Goal: Information Seeking & Learning: Understand process/instructions

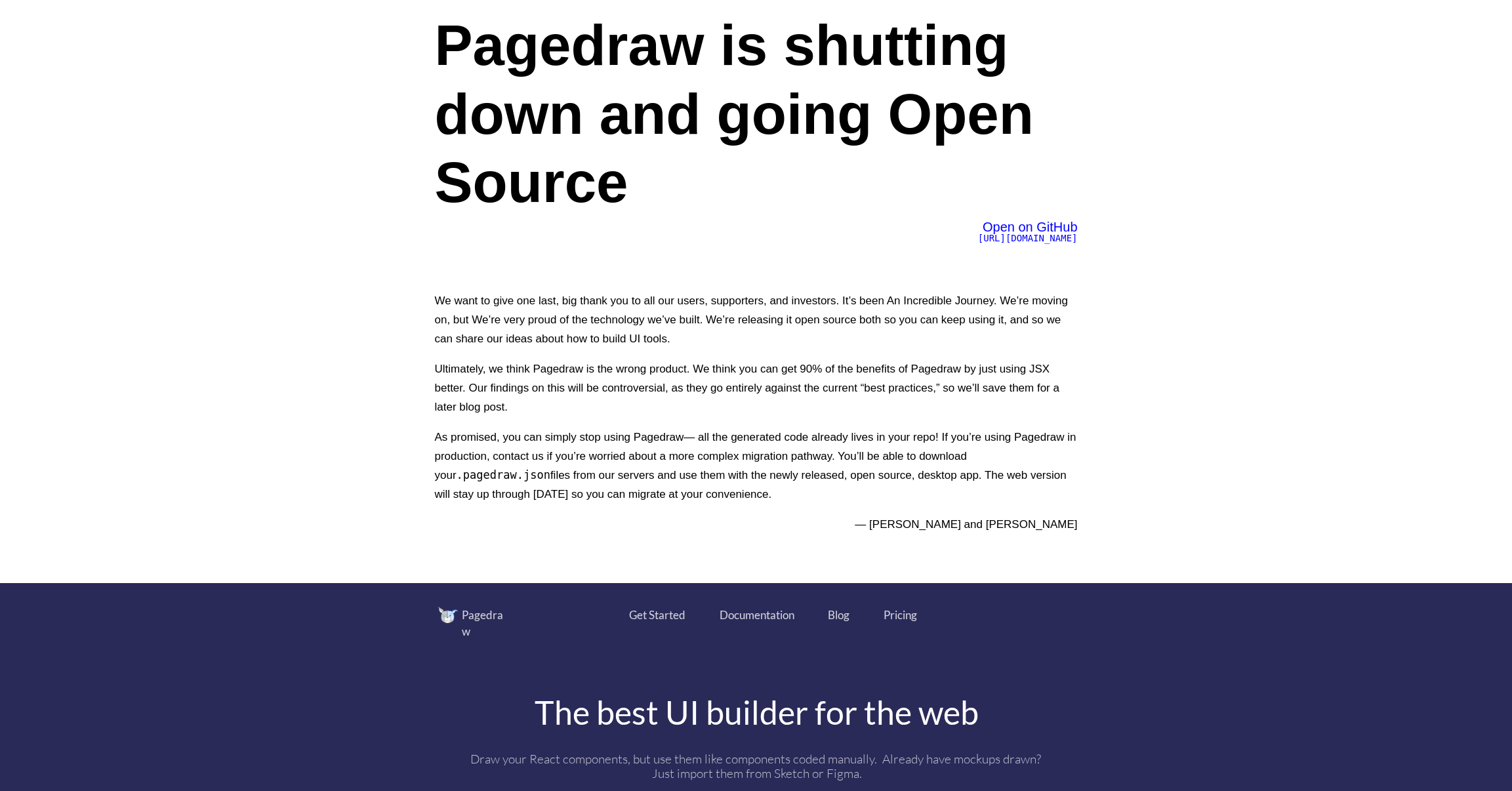
click at [984, 238] on span "https://github.com/Pagedraw/pagedraw" at bounding box center [1027, 238] width 100 height 11
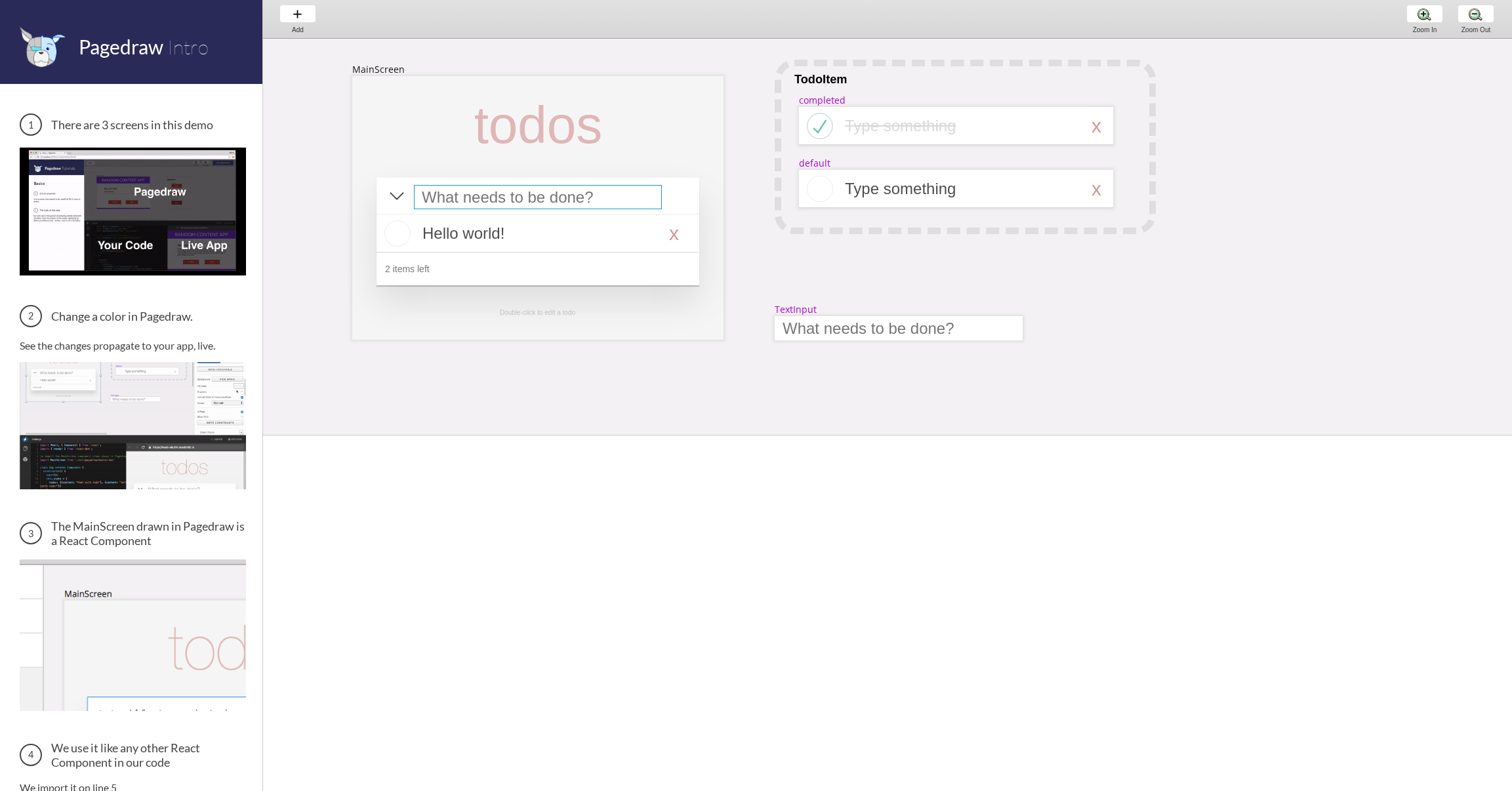
click at [523, 196] on div at bounding box center [538, 196] width 248 height 24
select select "15"
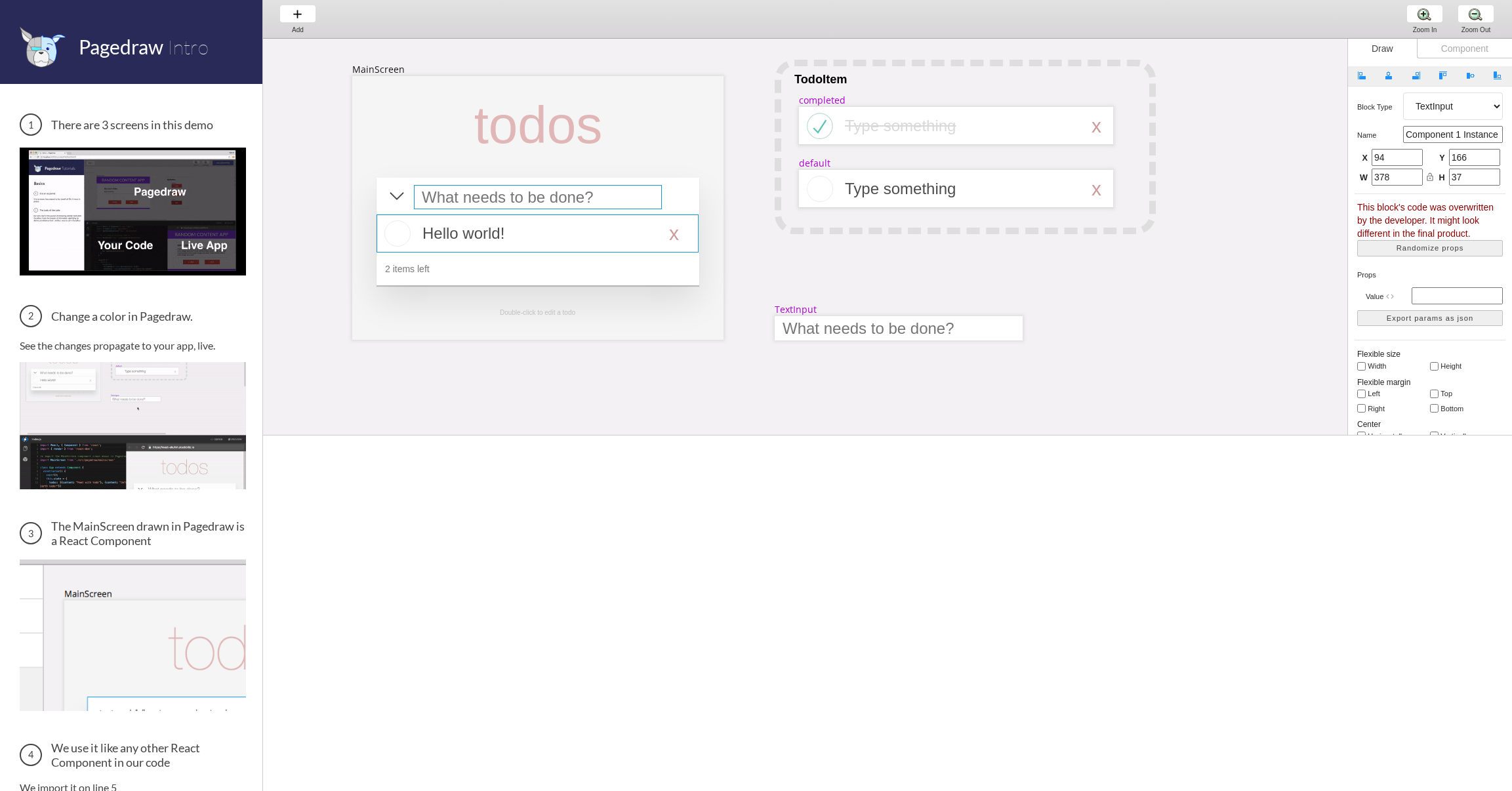
click at [477, 228] on div at bounding box center [538, 233] width 322 height 38
select select "16"
click at [500, 194] on div at bounding box center [538, 196] width 248 height 24
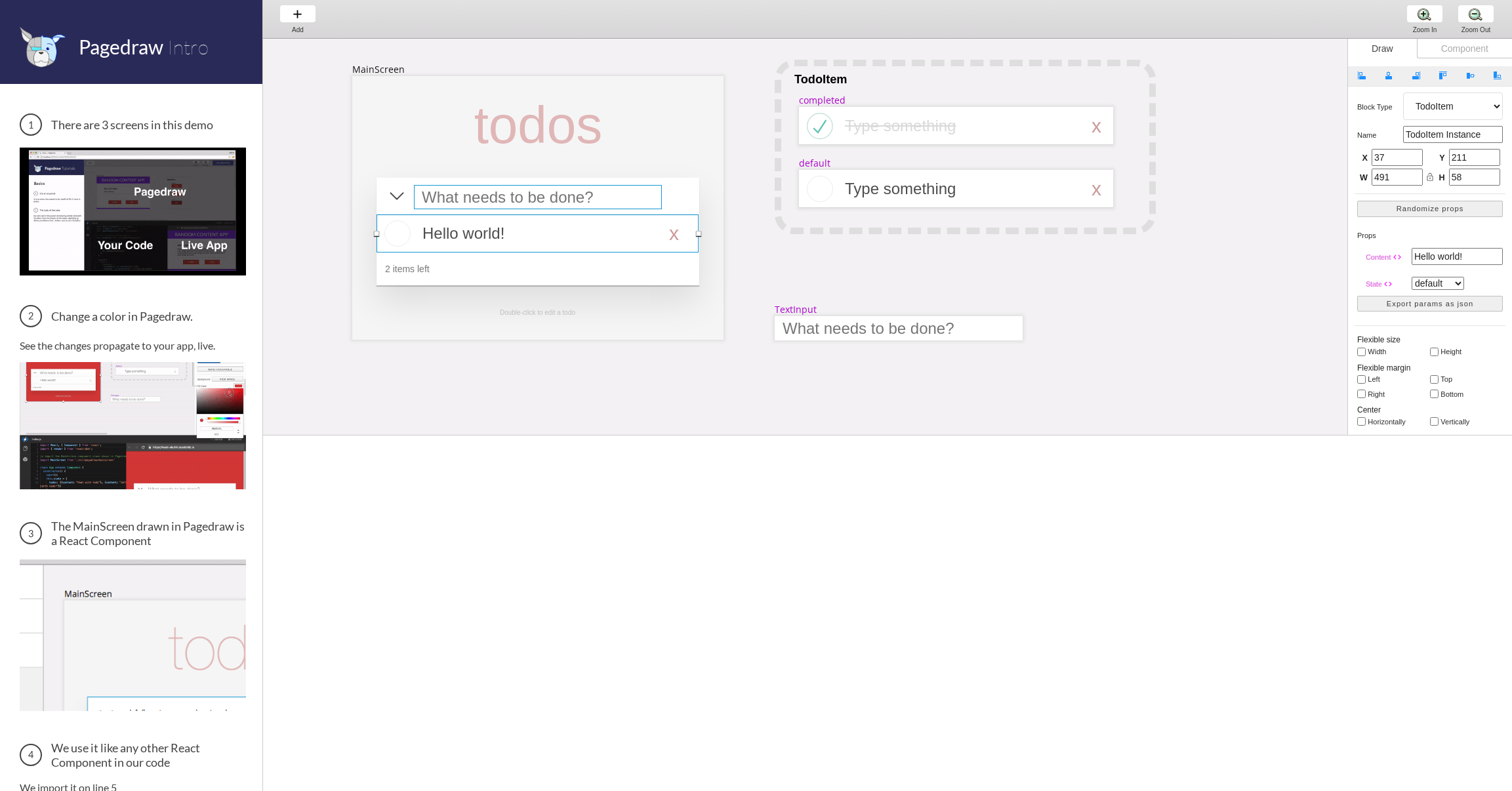
select select "15"
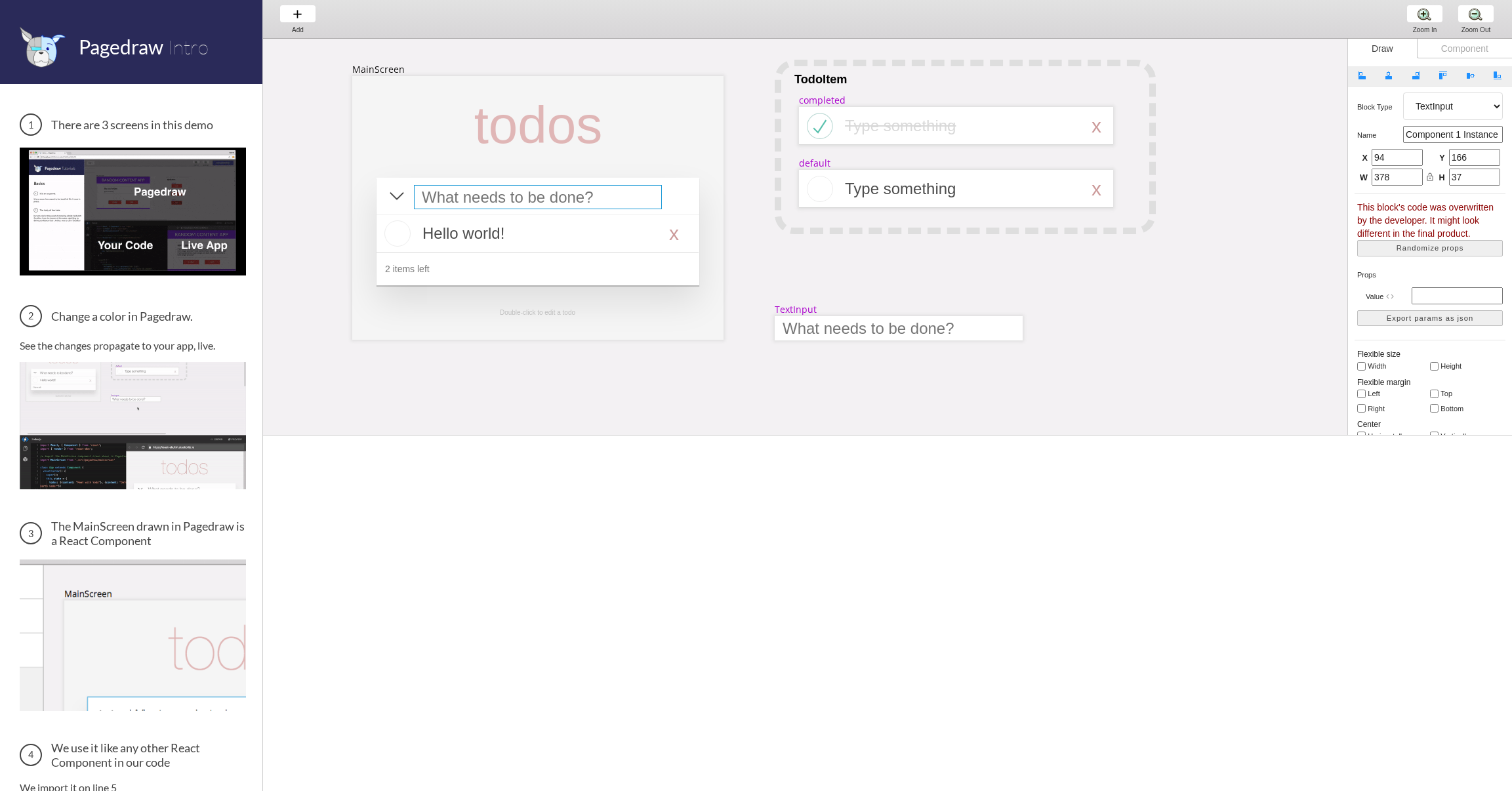
click at [482, 191] on div at bounding box center [538, 196] width 248 height 24
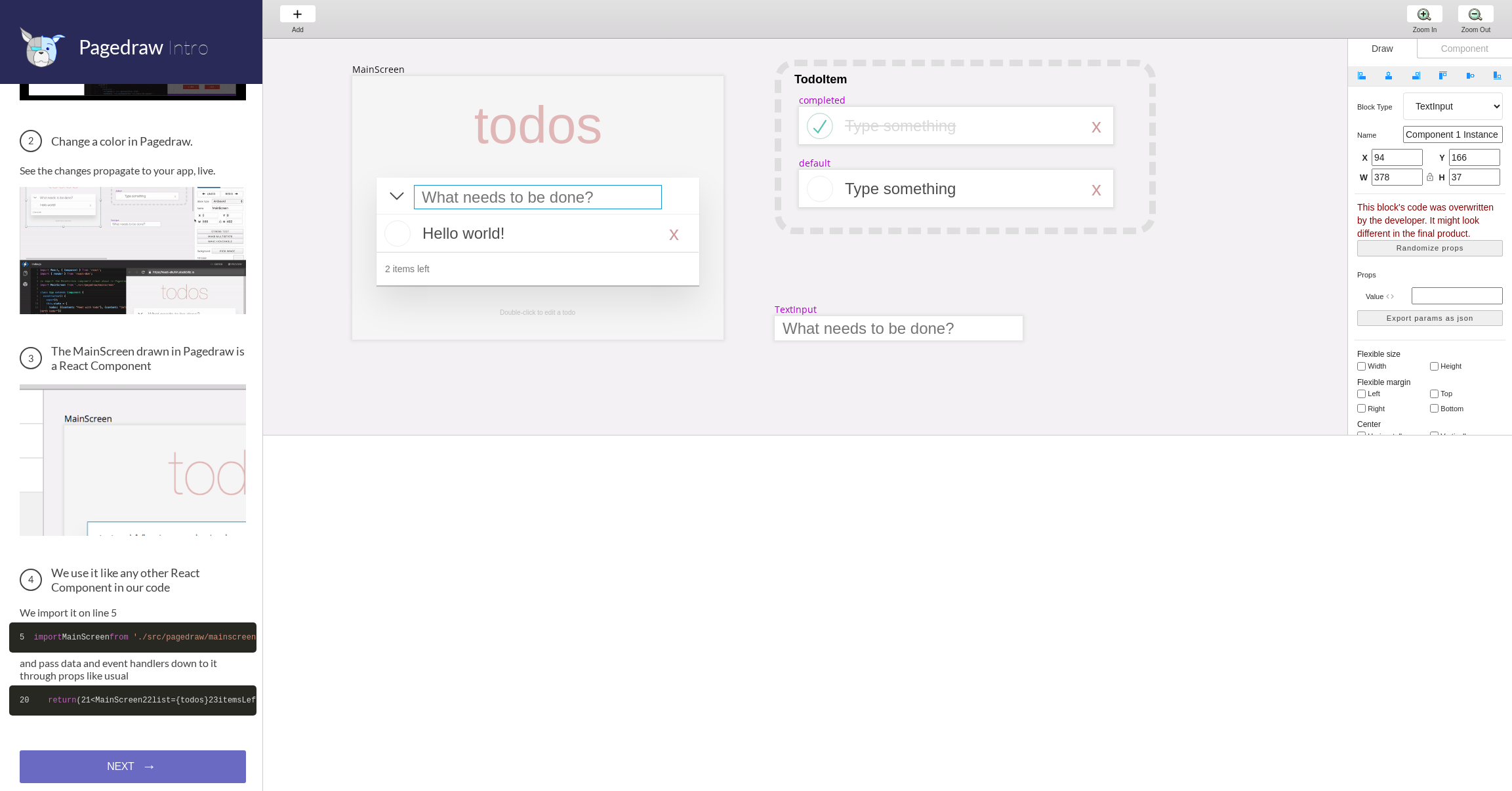
scroll to position [240, 0]
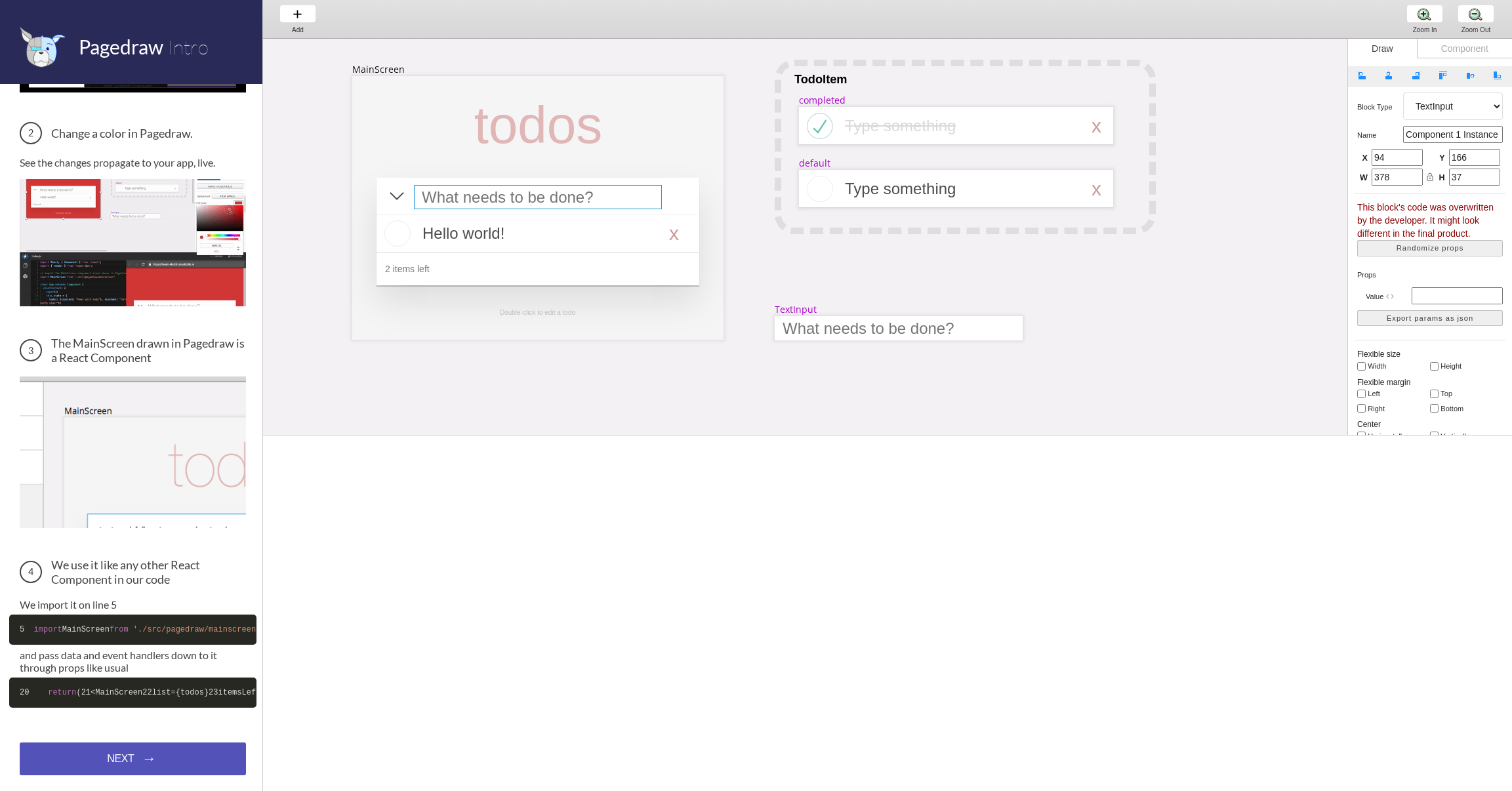
click at [117, 762] on div "NEXT → NEXT → NEXT →" at bounding box center [133, 758] width 226 height 33
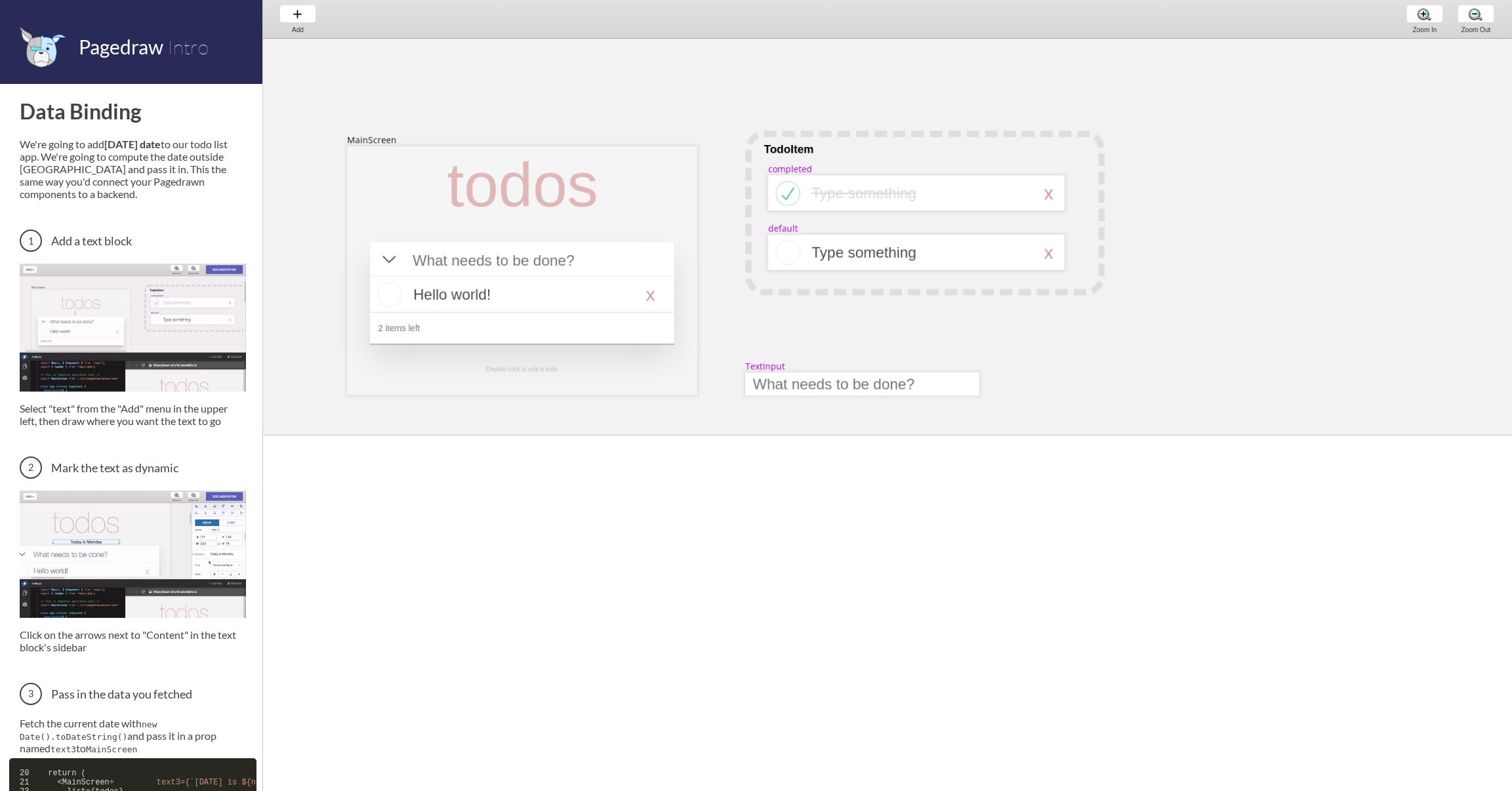
scroll to position [30, 0]
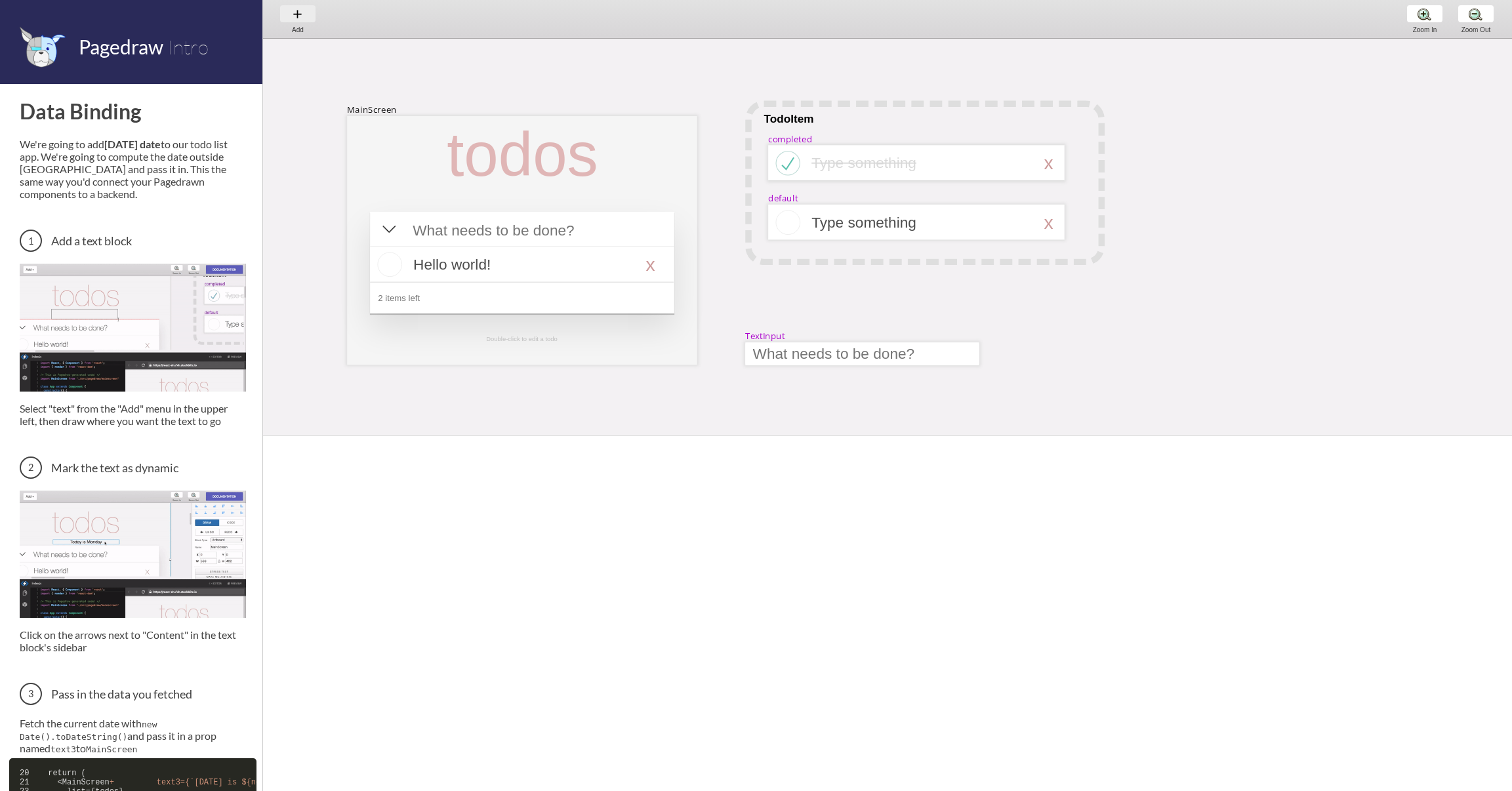
click at [311, 18] on div "Add Add Add" at bounding box center [298, 19] width 50 height 37
click at [329, 124] on div "Text" at bounding box center [337, 129] width 97 height 13
click at [467, 110] on div "MainScreen todos Hello world! x 2 items left Double-click to edit a todo TodoIt…" at bounding box center [1396, 559] width 2267 height 1102
select select "3"
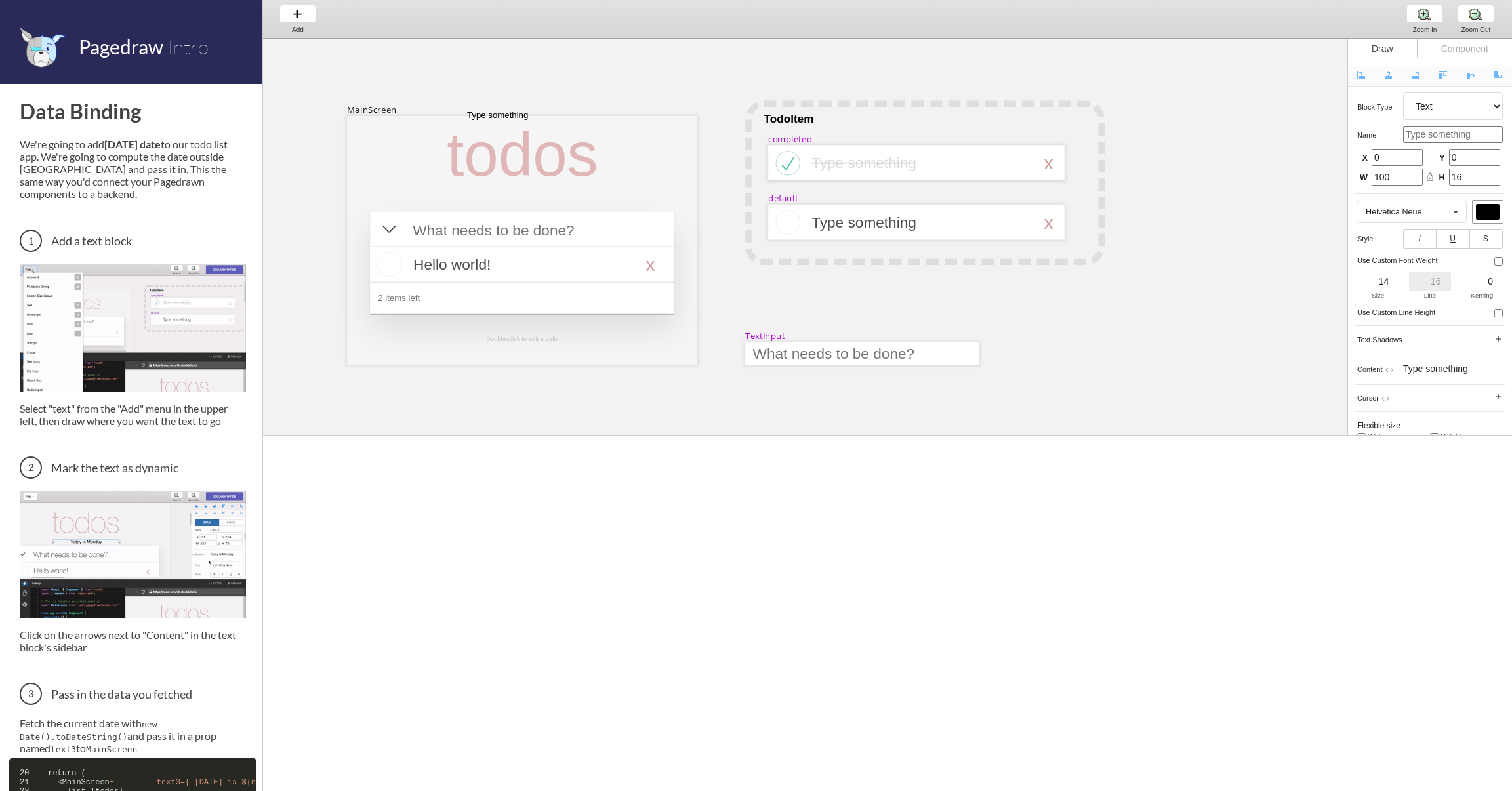
click at [493, 204] on div at bounding box center [522, 240] width 350 height 248
click at [463, 273] on div at bounding box center [521, 264] width 303 height 36
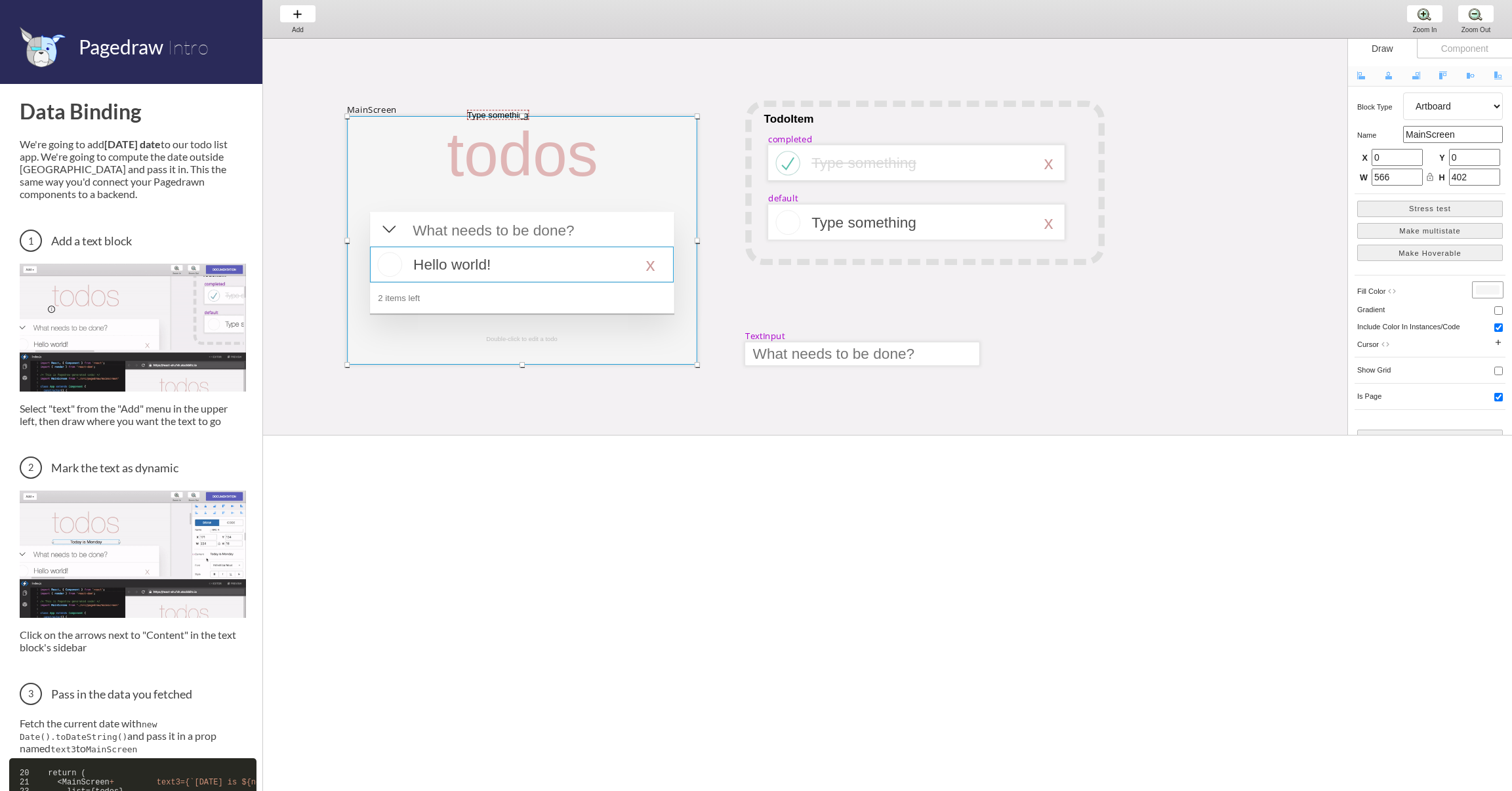
select select "16"
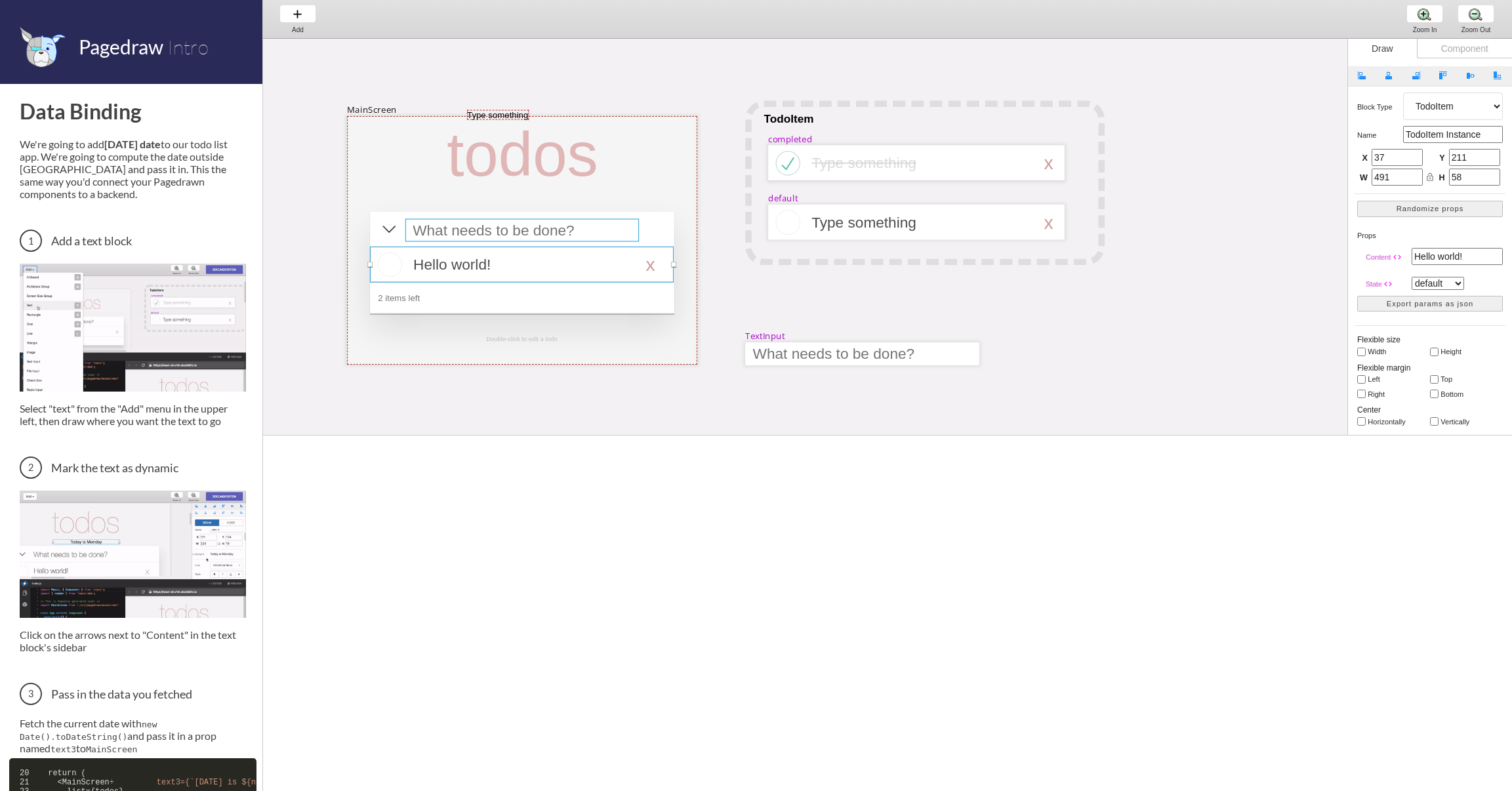
click at [479, 236] on div at bounding box center [522, 231] width 233 height 23
select select "15"
click at [463, 268] on div at bounding box center [521, 264] width 303 height 36
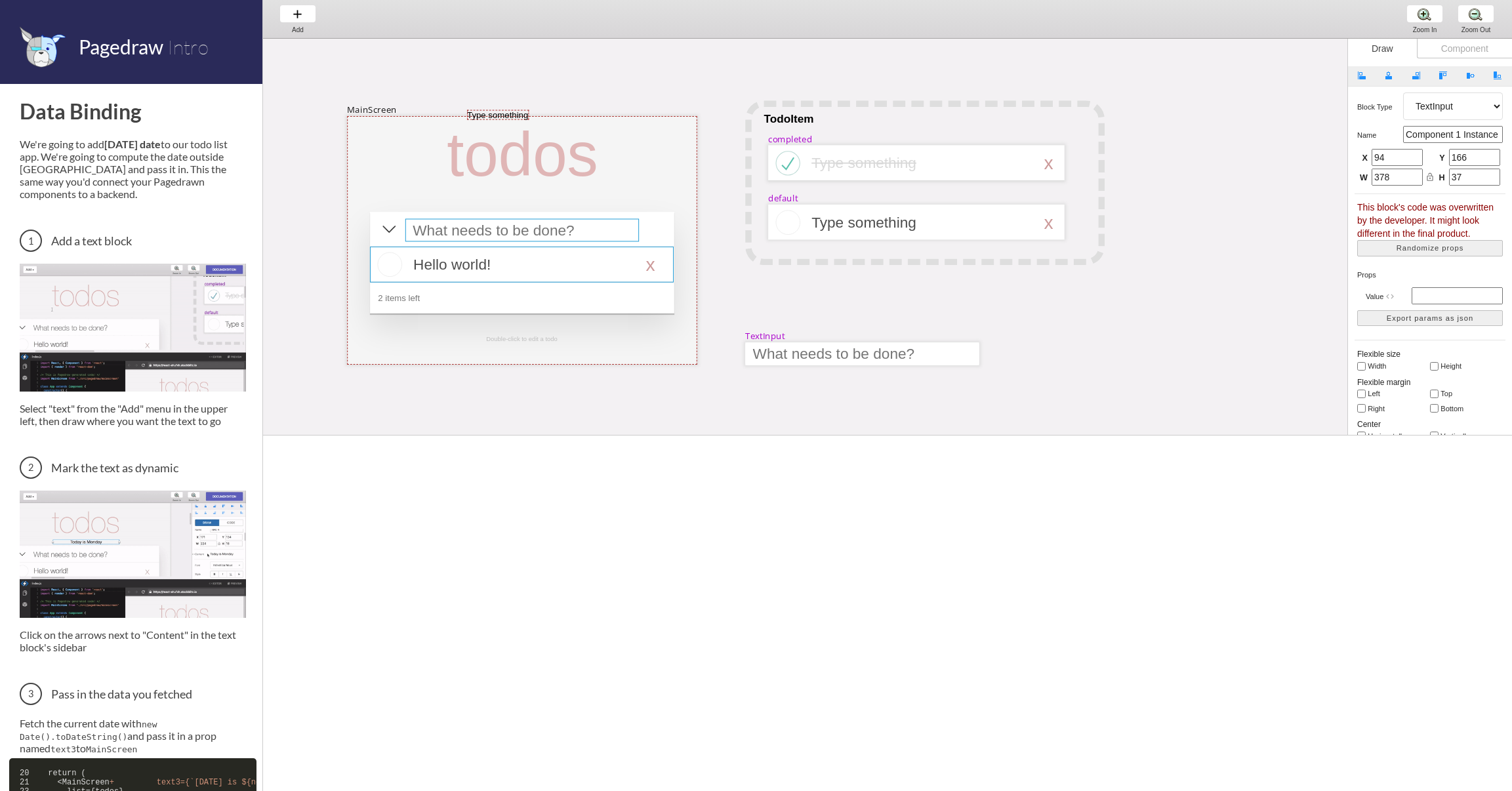
select select "16"
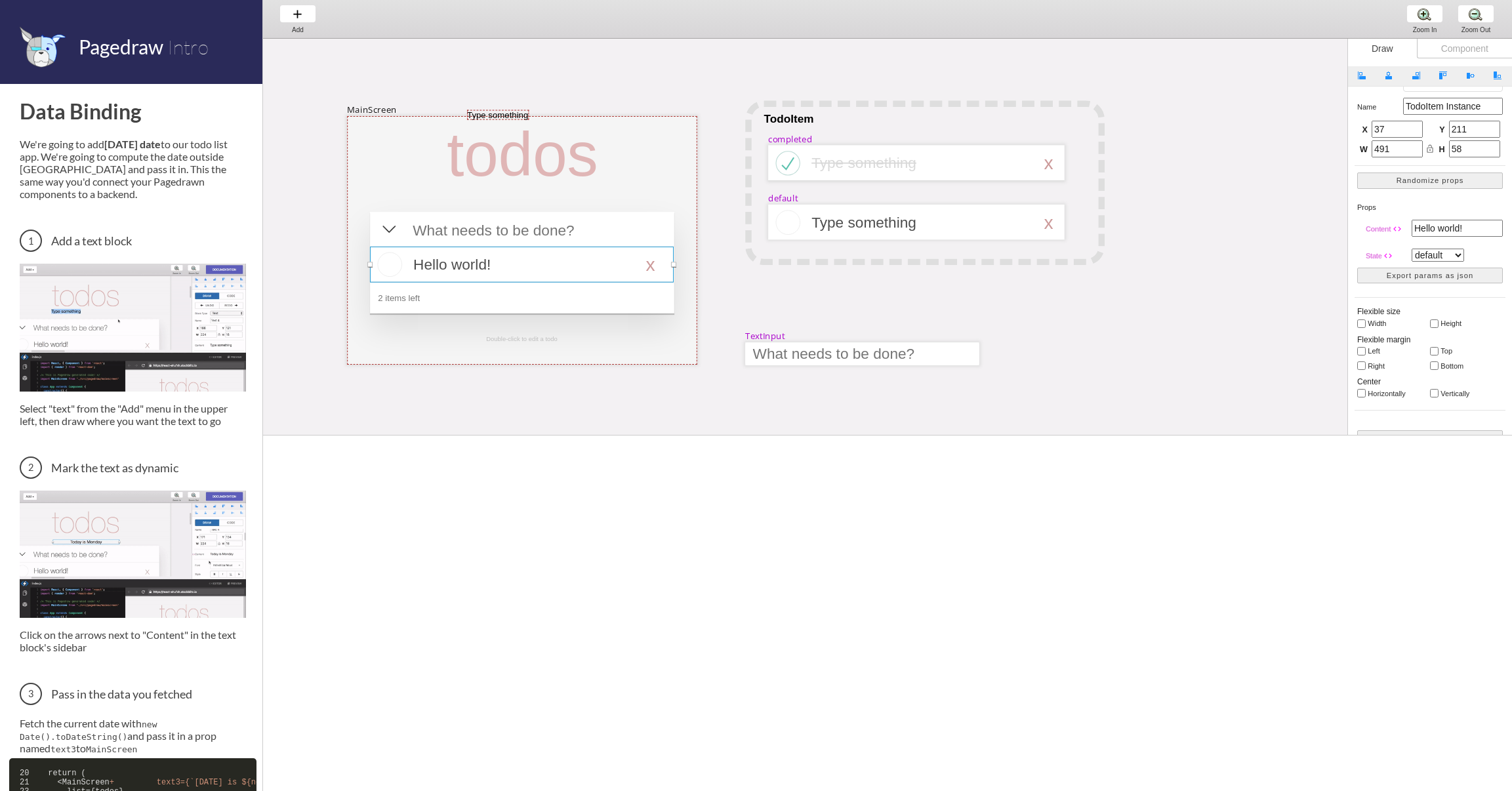
scroll to position [0, 0]
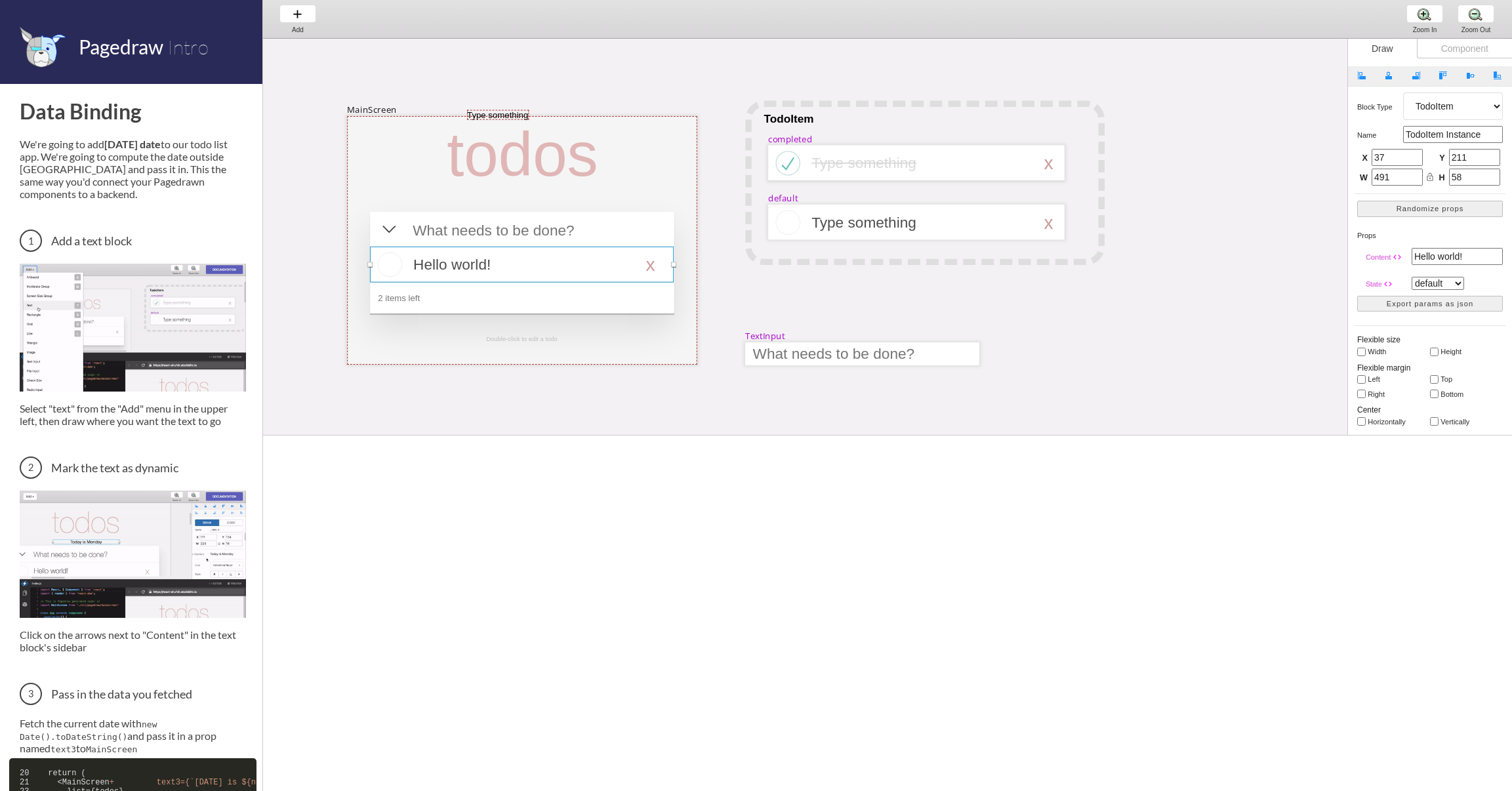
click at [444, 248] on div at bounding box center [521, 264] width 303 height 36
click at [472, 232] on div at bounding box center [522, 231] width 233 height 23
select select "15"
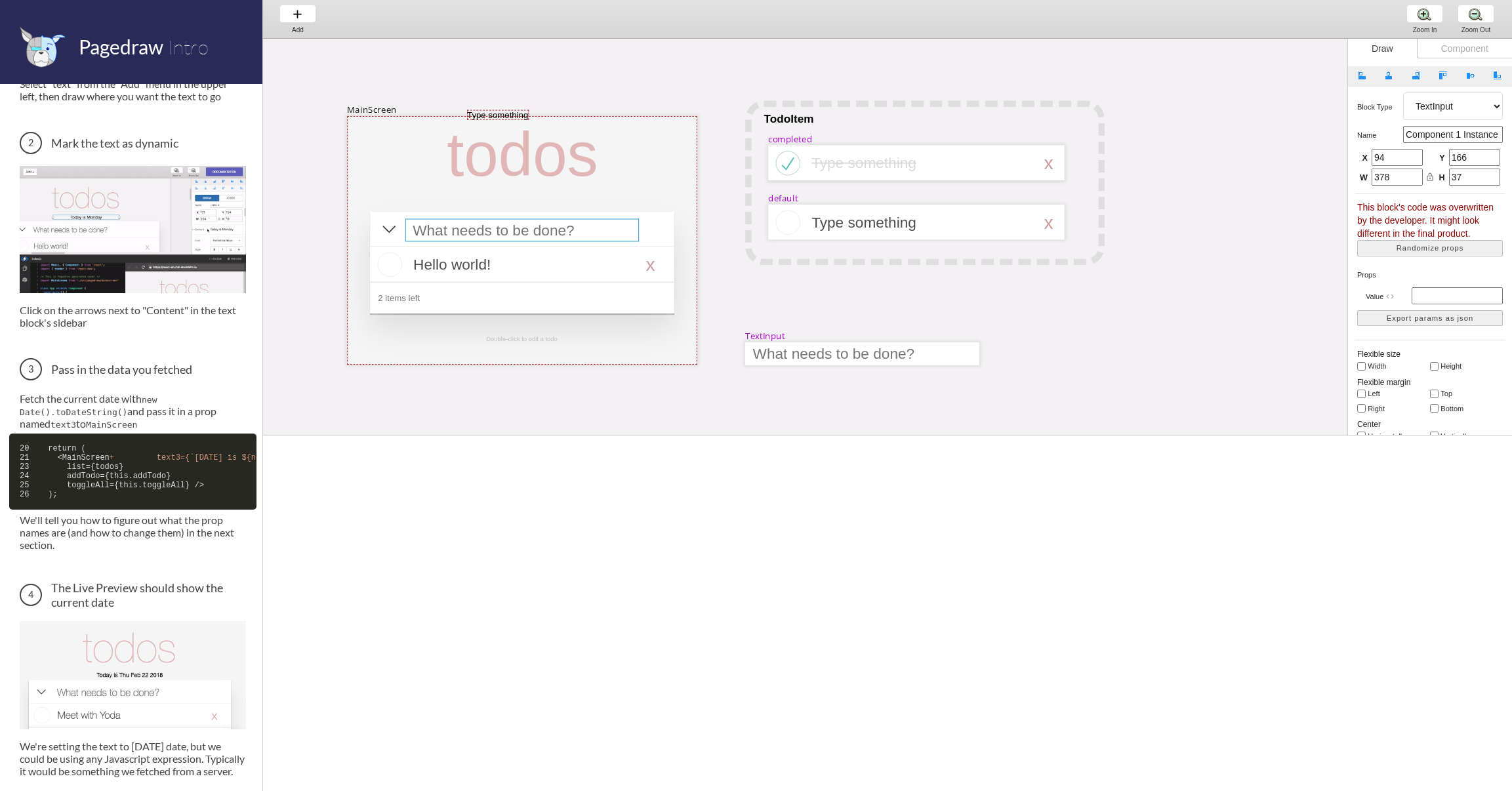
scroll to position [325, 0]
drag, startPoint x: 127, startPoint y: 417, endPoint x: 40, endPoint y: 406, distance: 87.7
click at [40, 406] on p "Fetch the current date with new Date().toDateString() and pass it in a prop nam…" at bounding box center [133, 410] width 226 height 37
drag, startPoint x: 40, startPoint y: 406, endPoint x: 200, endPoint y: 435, distance: 162.6
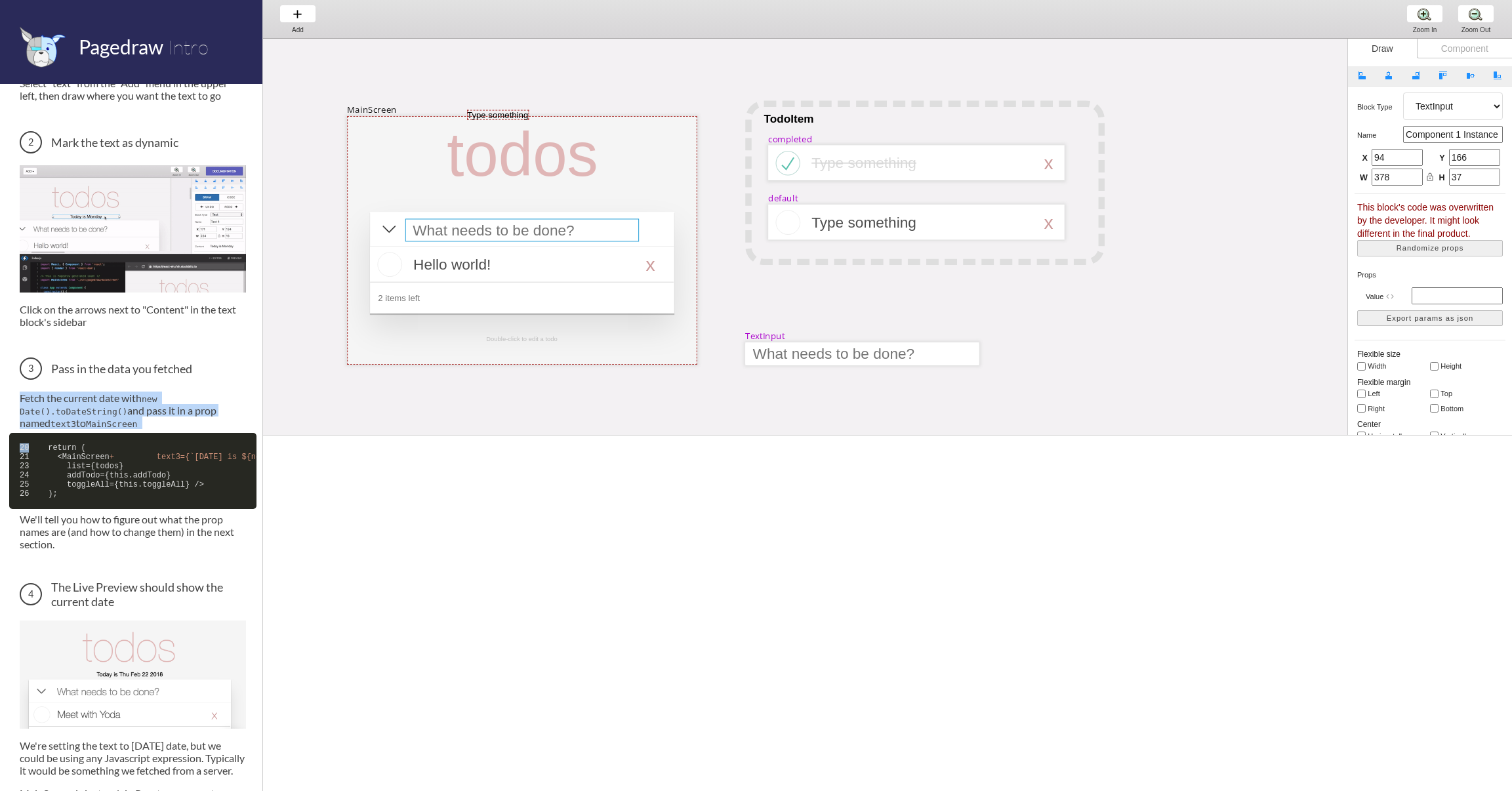
click at [200, 435] on div "Data Binding We're going to add [DATE] date to our todo list app. We're going t…" at bounding box center [133, 298] width 226 height 1051
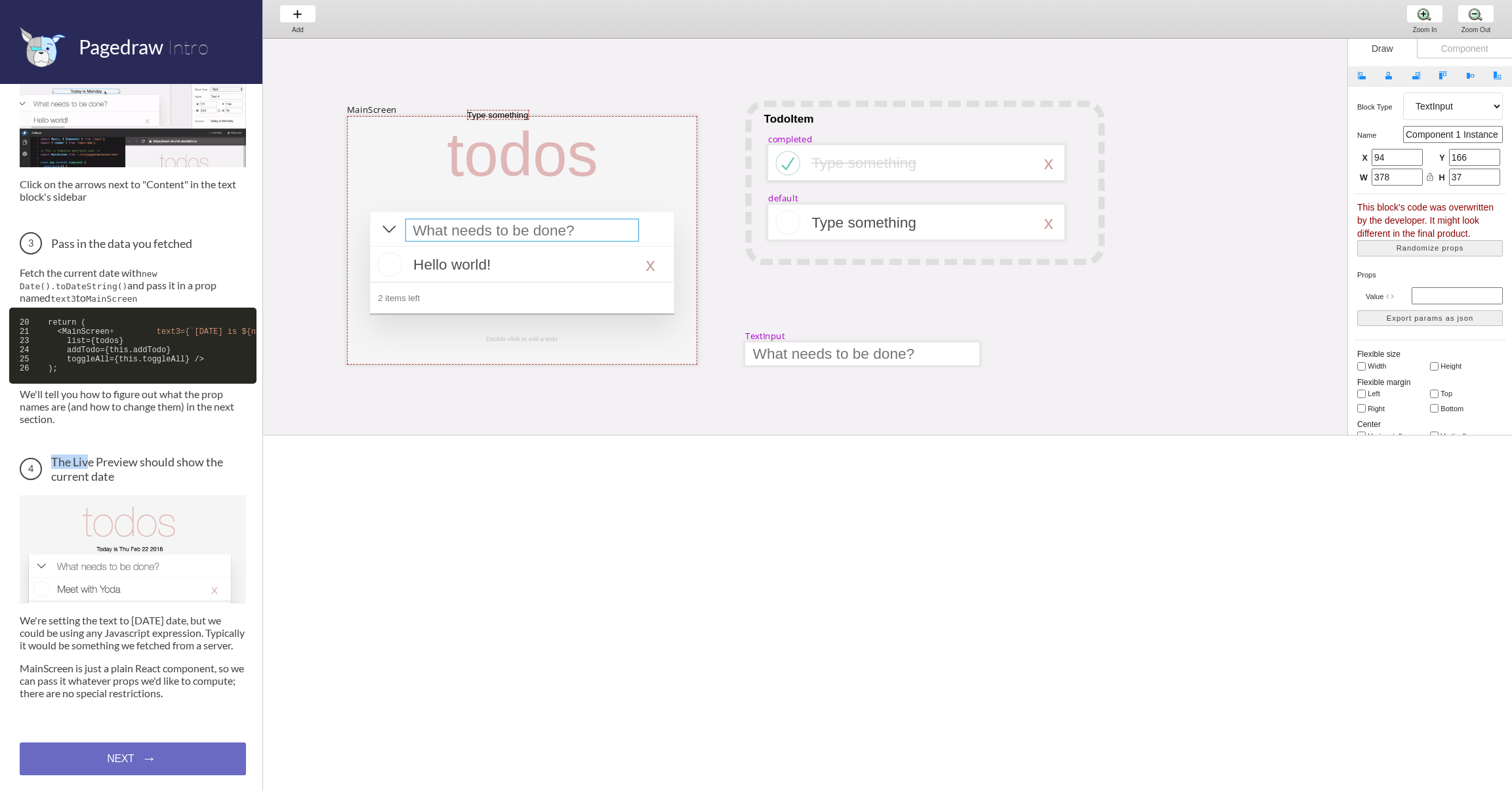
drag, startPoint x: 88, startPoint y: 446, endPoint x: 206, endPoint y: 455, distance: 118.3
click at [206, 455] on h3 "The Live Preview should show the current date" at bounding box center [133, 468] width 226 height 29
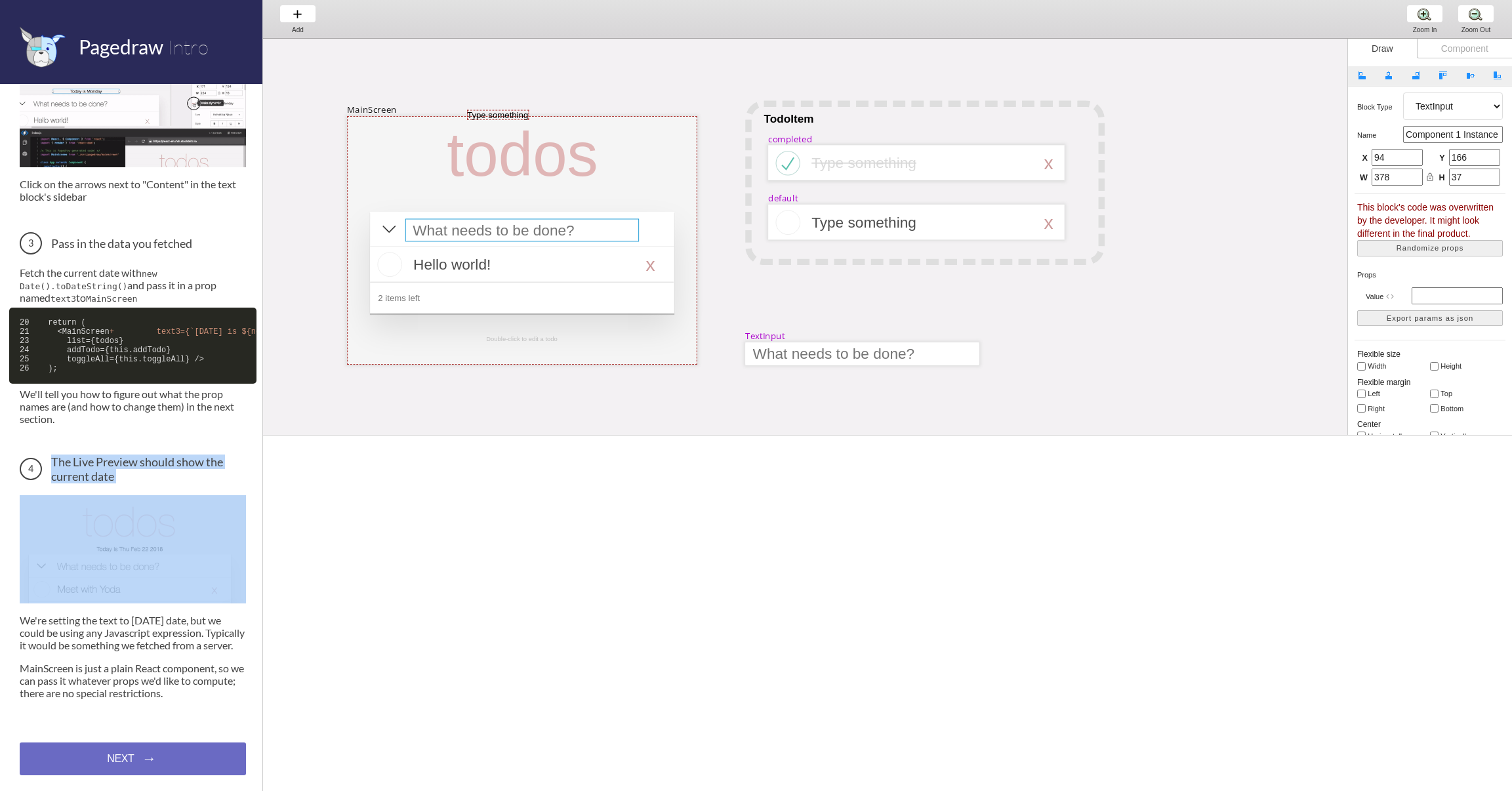
click at [206, 455] on h3 "The Live Preview should show the current date" at bounding box center [133, 468] width 226 height 29
click at [599, 234] on div at bounding box center [522, 231] width 233 height 23
click at [722, 233] on div "MainScreen todos Hello world! x 2 items left Double-click to edit a todo TodoIt…" at bounding box center [1396, 559] width 2267 height 1102
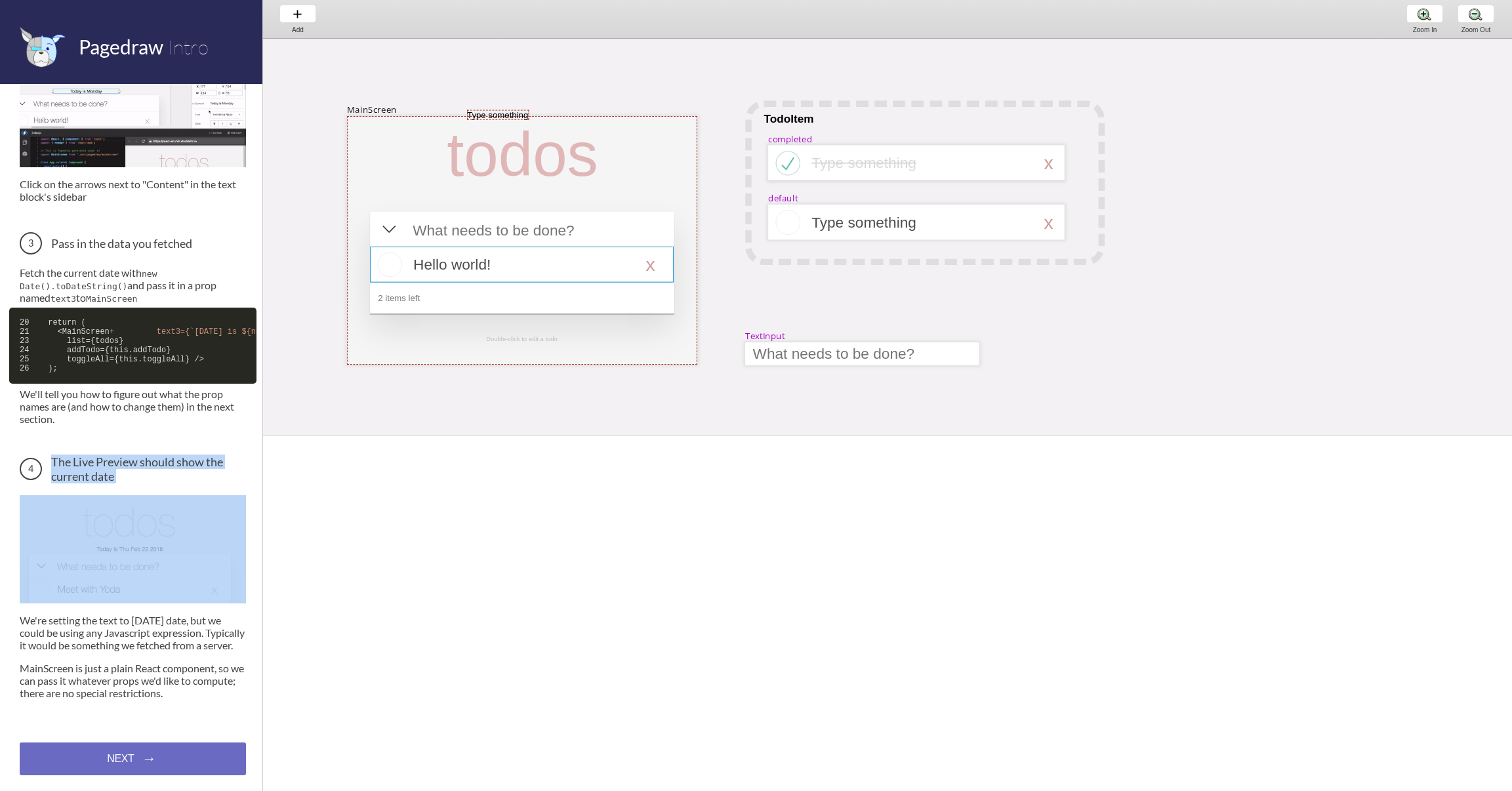
click at [527, 258] on div at bounding box center [521, 264] width 303 height 36
select select "16"
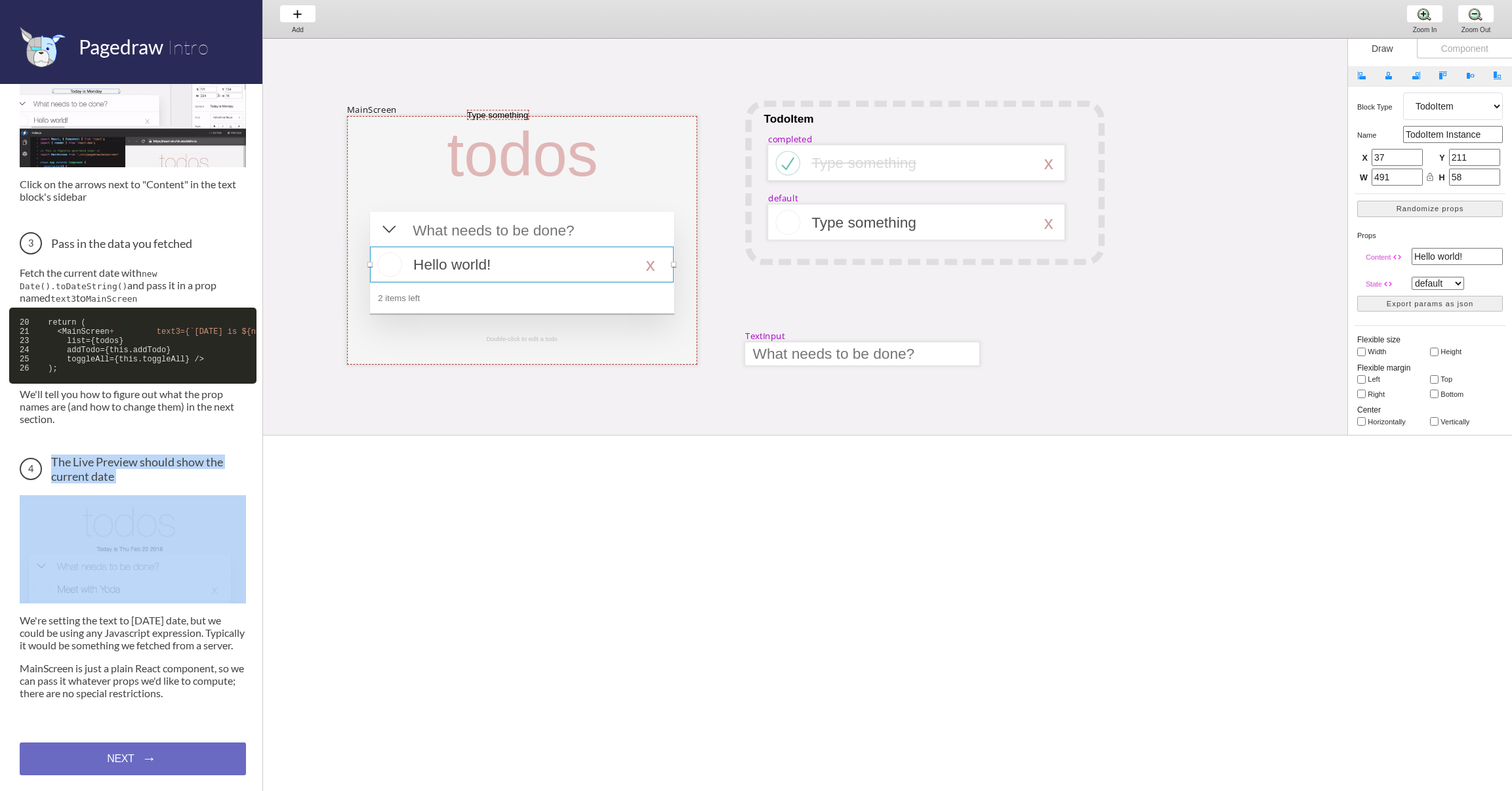
click at [474, 265] on div at bounding box center [521, 264] width 303 height 36
click at [446, 269] on div at bounding box center [521, 264] width 303 height 36
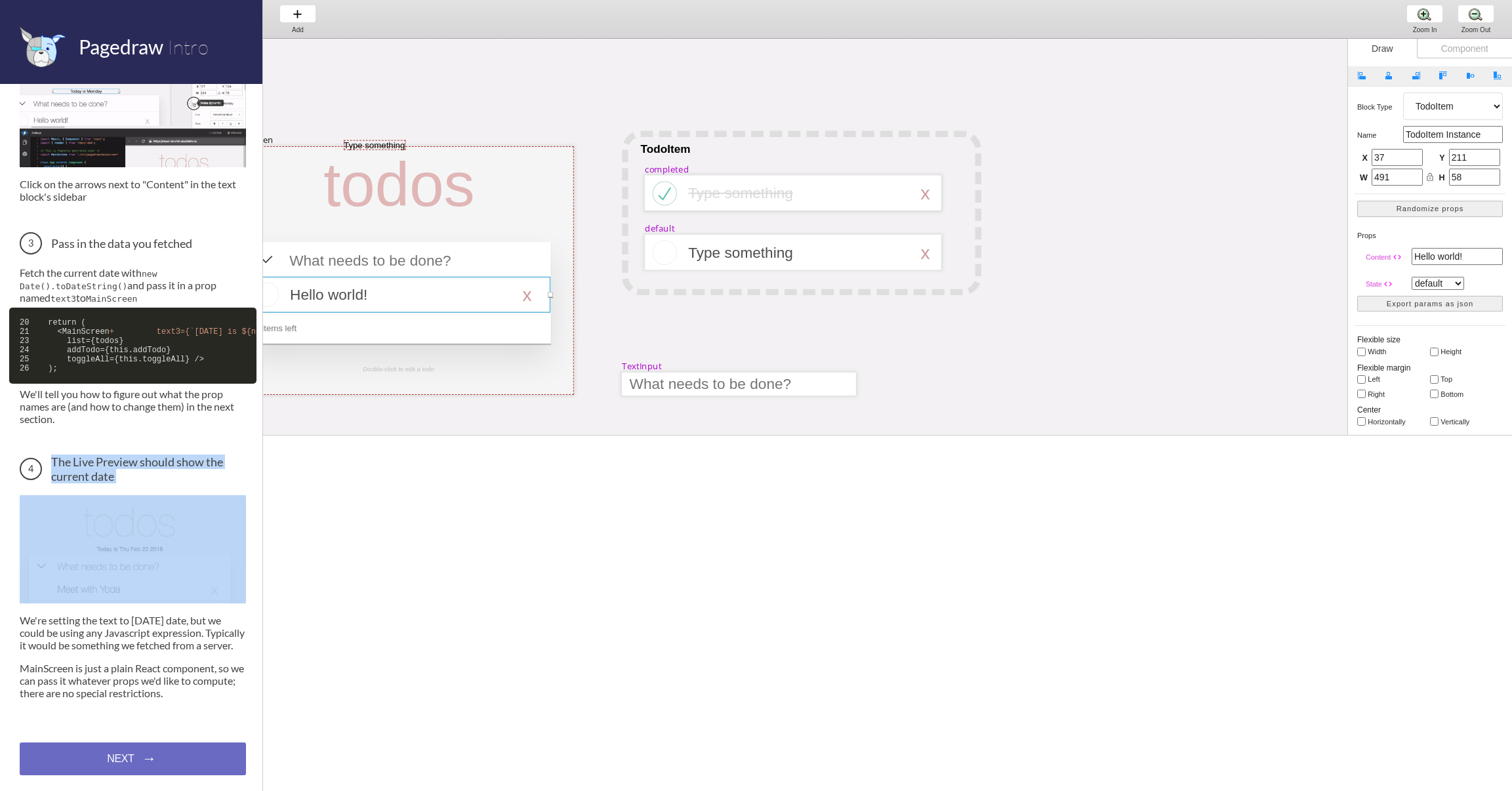
select select "1"
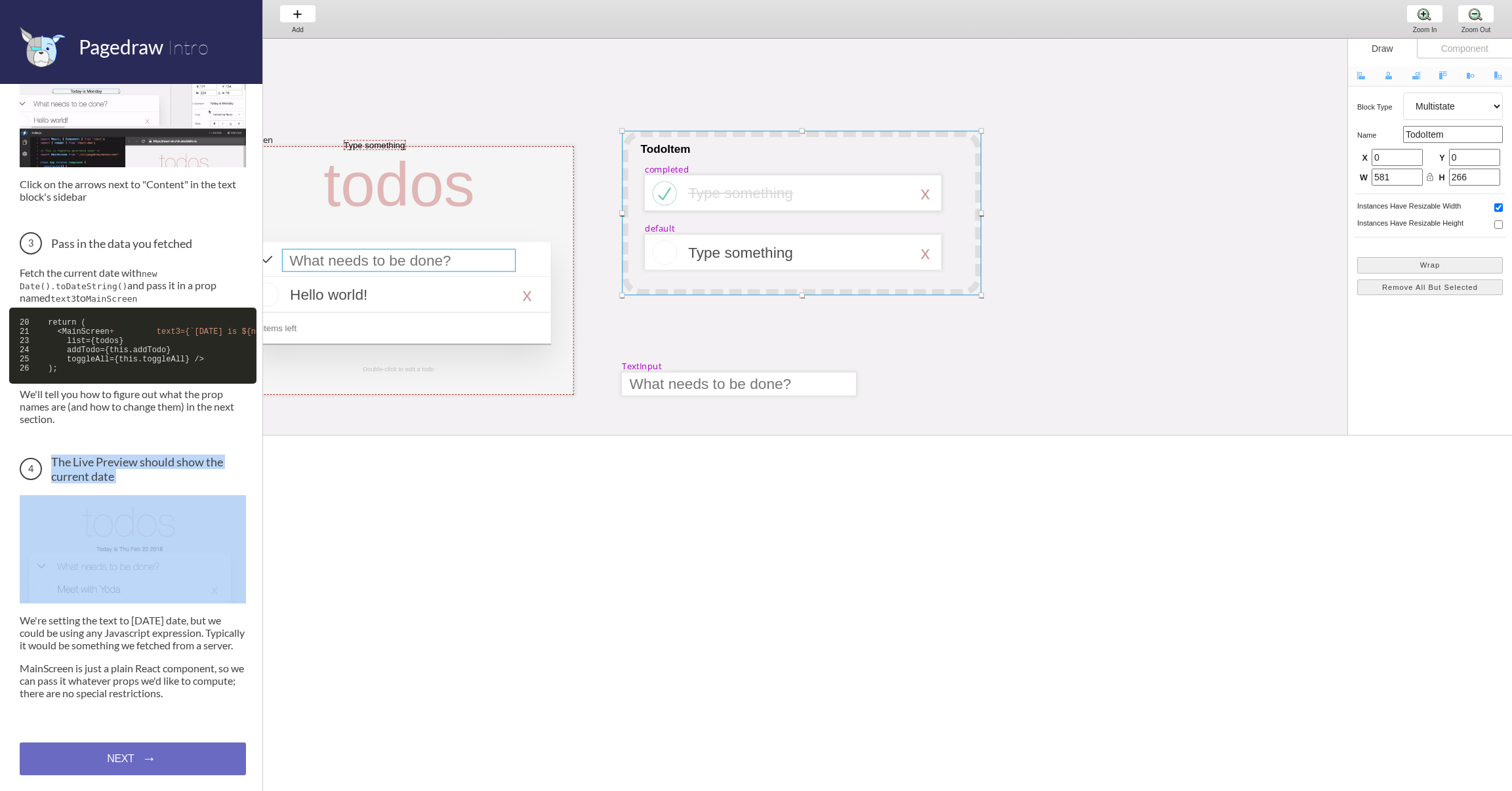
click at [431, 250] on div at bounding box center [399, 261] width 233 height 23
select select "15"
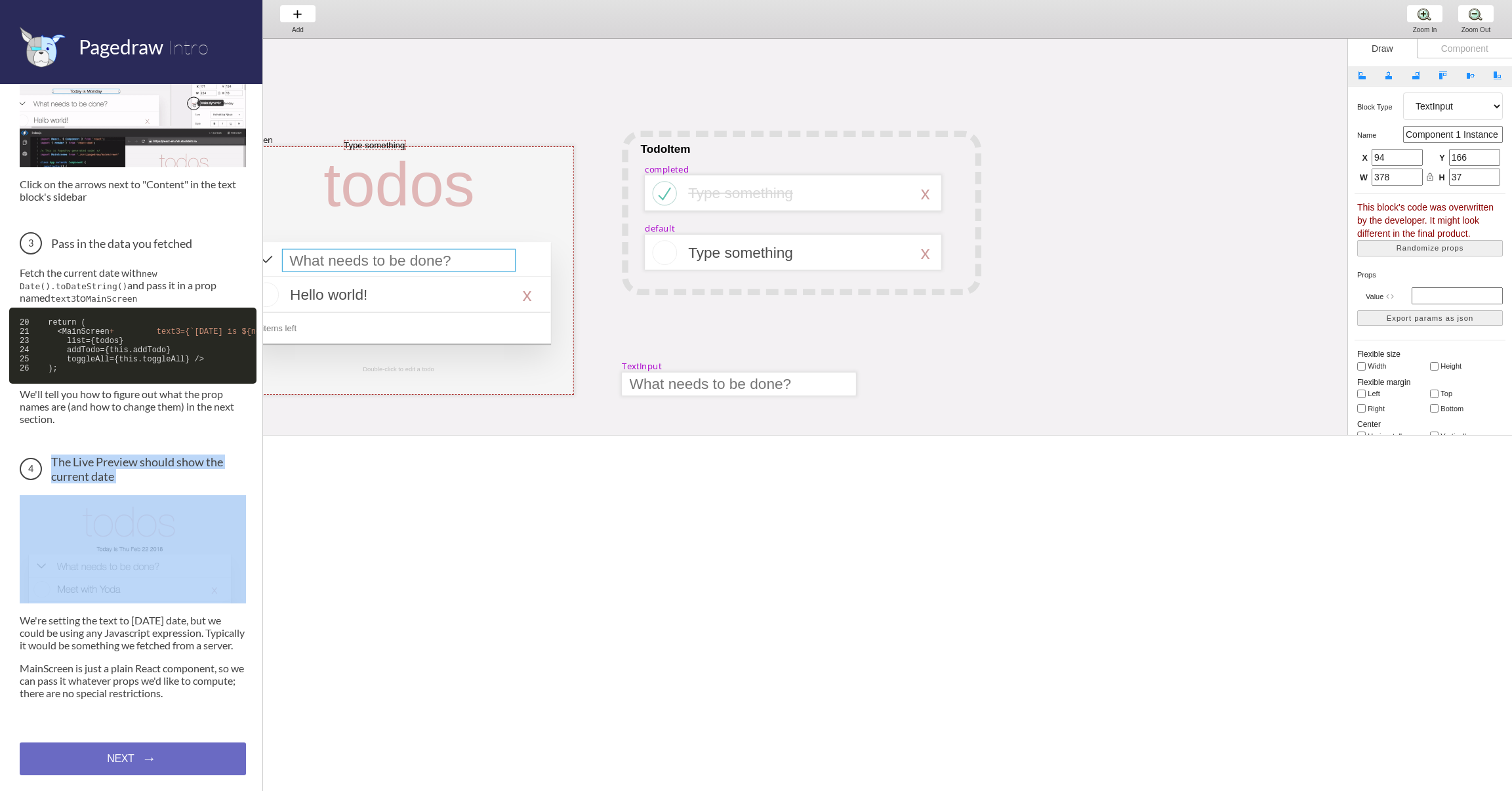
scroll to position [0, 0]
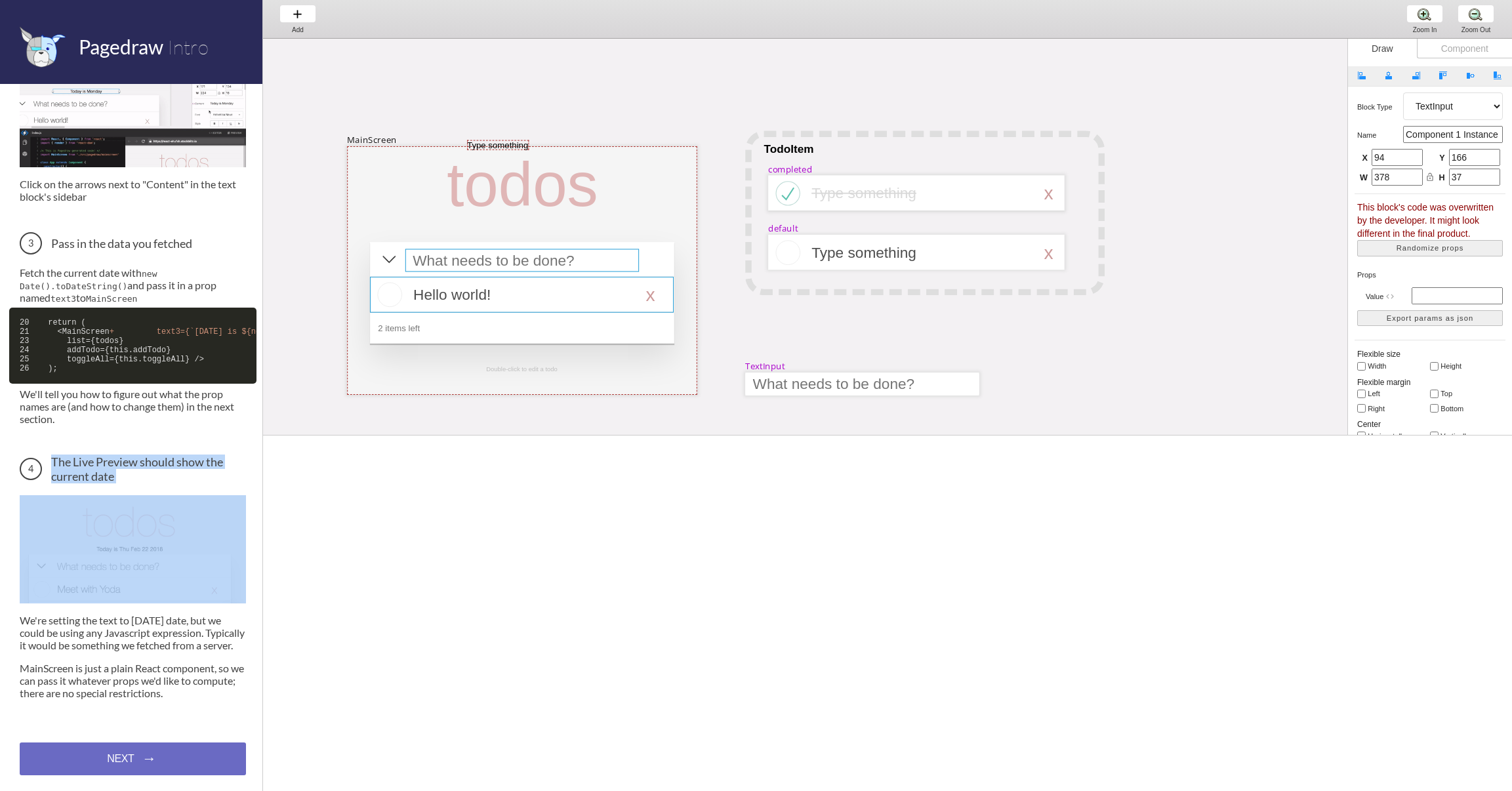
click at [439, 293] on div at bounding box center [521, 294] width 303 height 36
select select "16"
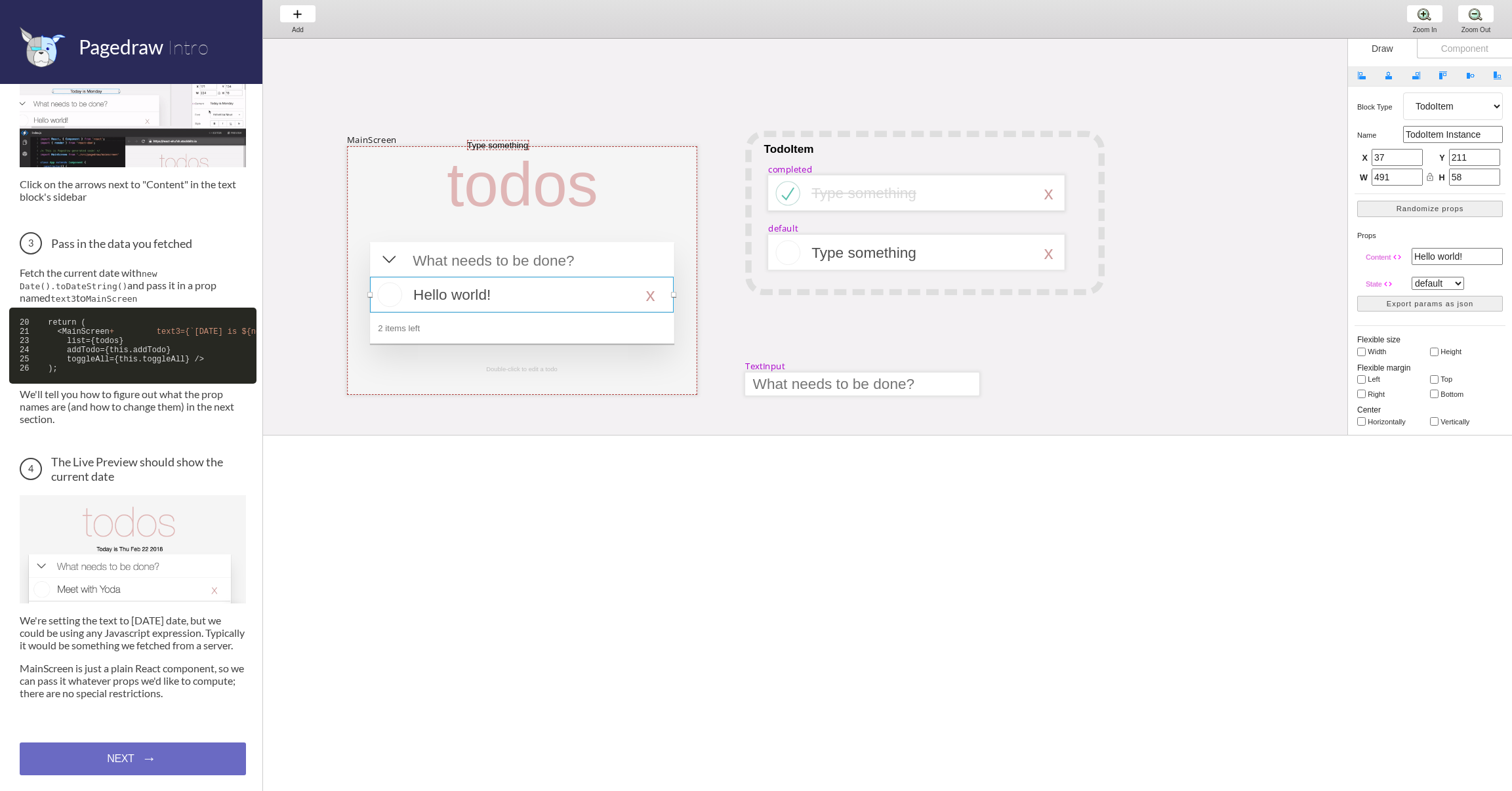
click at [1450, 54] on div "Component" at bounding box center [1464, 49] width 95 height 19
select select "6"
select select "7"
select select "3"
select select "8"
